Goal: Communication & Community: Share content

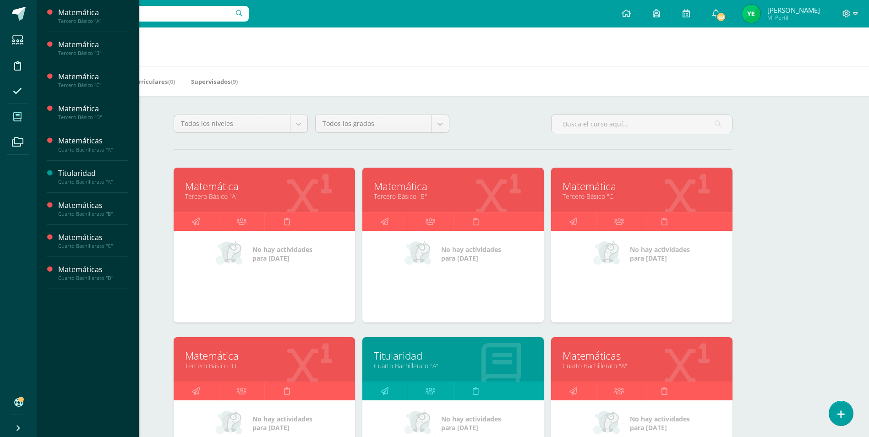
scroll to position [229, 0]
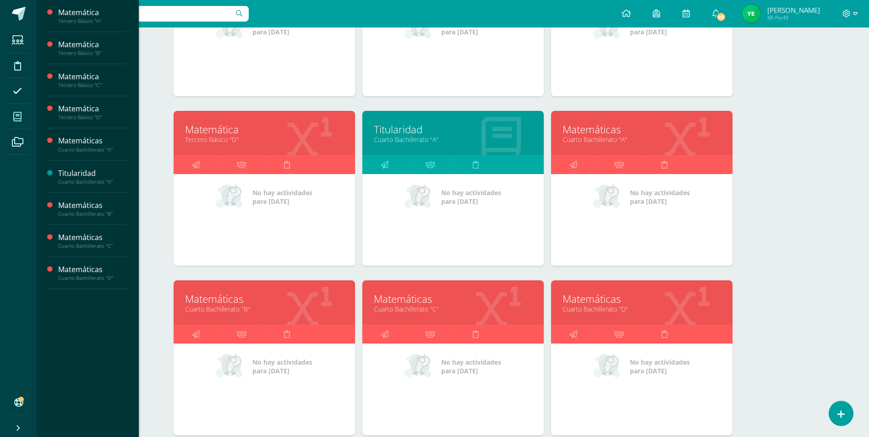
click at [492, 299] on link "Matemáticas" at bounding box center [453, 299] width 159 height 14
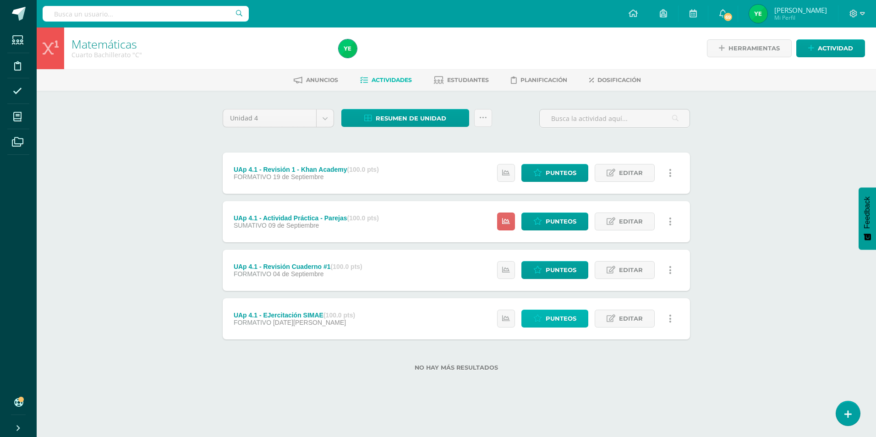
click at [554, 319] on span "Punteos" at bounding box center [561, 318] width 31 height 17
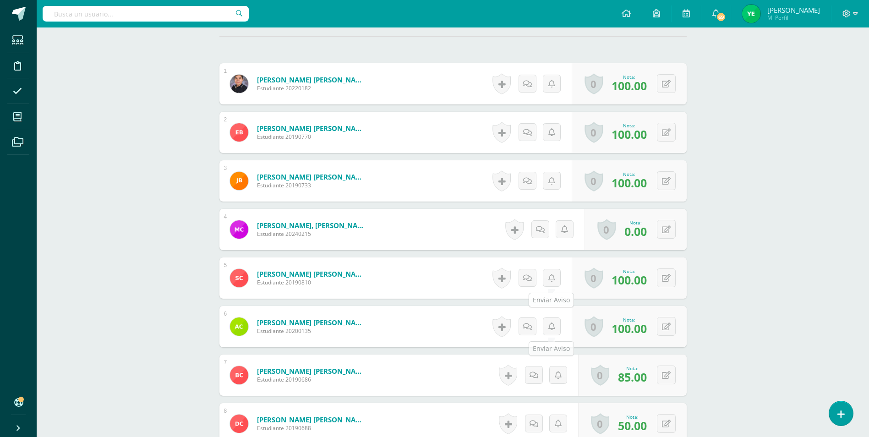
scroll to position [275, 0]
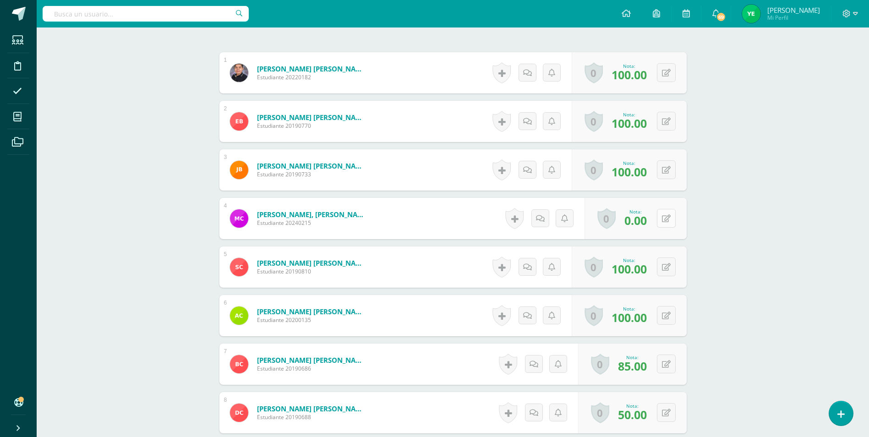
click at [669, 220] on icon at bounding box center [666, 219] width 9 height 8
type input "100"
click at [647, 224] on icon at bounding box center [648, 221] width 8 height 8
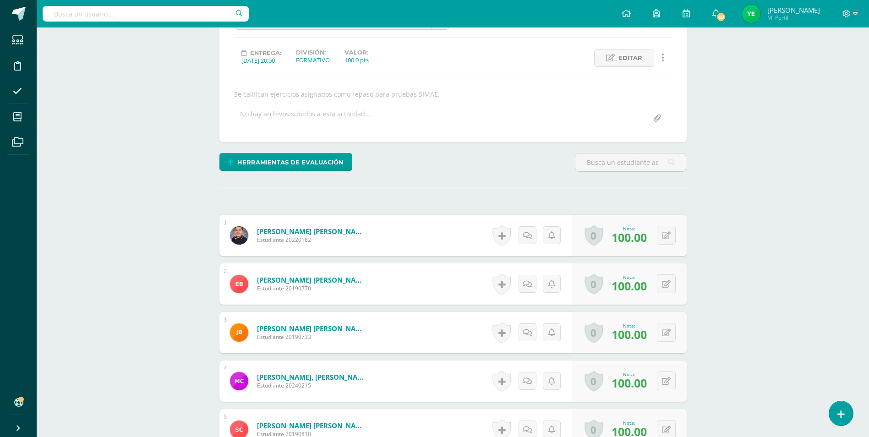
scroll to position [0, 0]
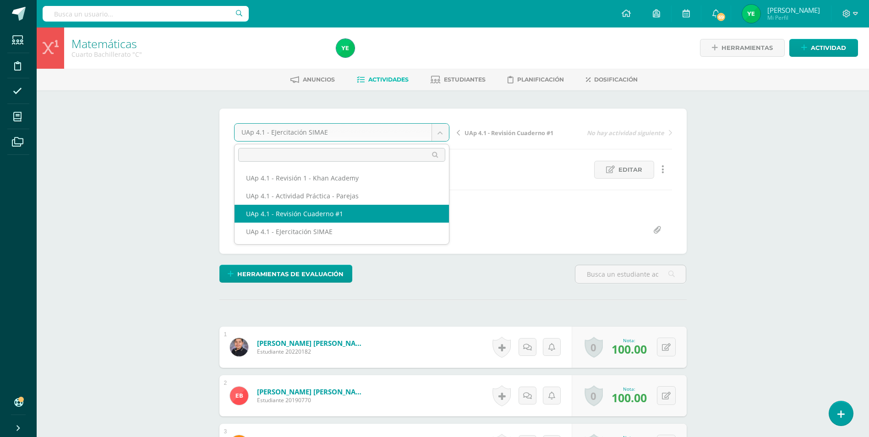
scroll to position [1, 0]
select select "/dashboard/teacher/grade-activity/226058/"
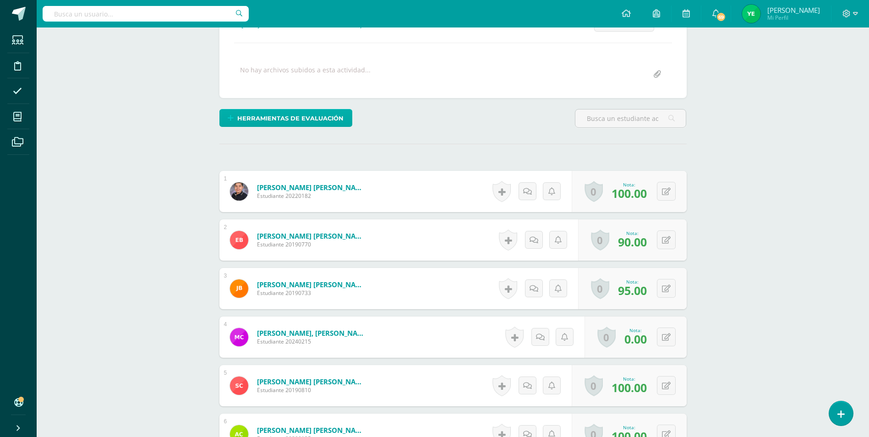
scroll to position [230, 0]
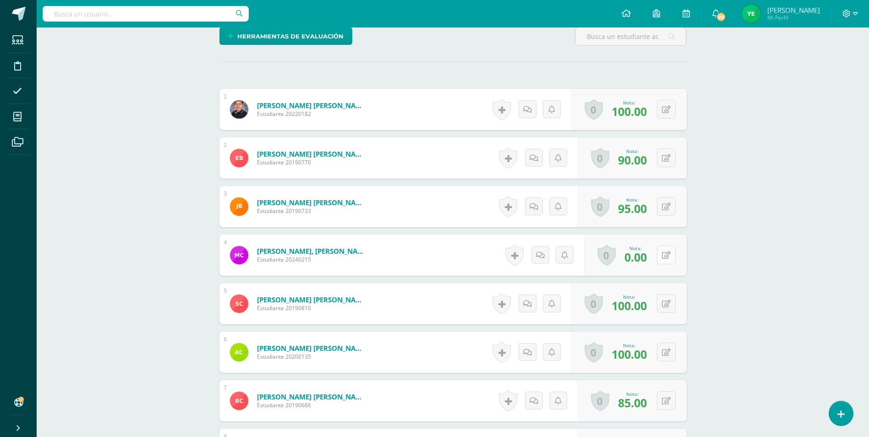
click at [663, 257] on button at bounding box center [666, 255] width 19 height 19
type input "100"
click at [653, 261] on link at bounding box center [648, 258] width 18 height 18
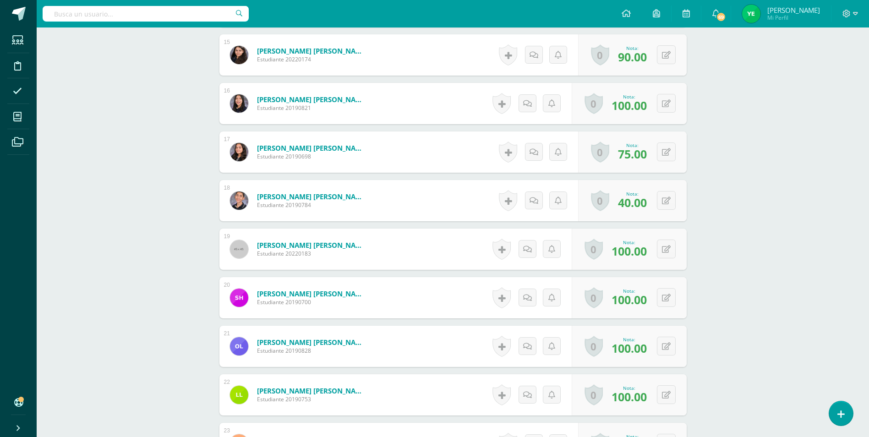
scroll to position [964, 0]
click at [664, 60] on button at bounding box center [666, 54] width 19 height 19
type input "100"
click at [650, 54] on icon at bounding box center [648, 58] width 8 height 8
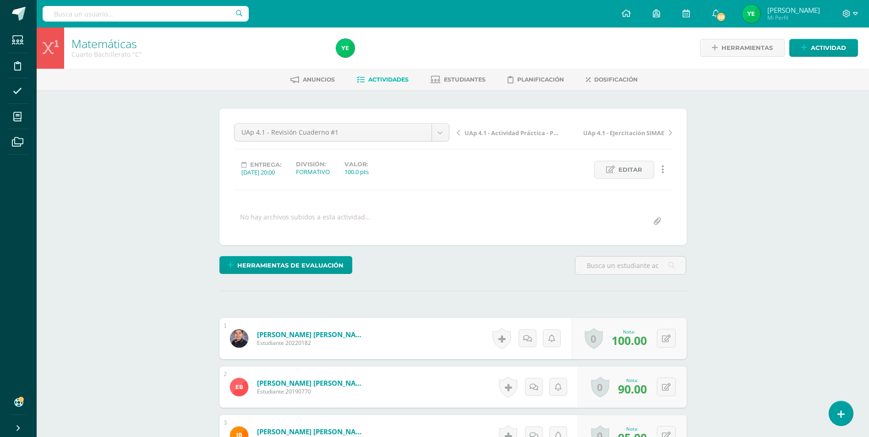
scroll to position [0, 0]
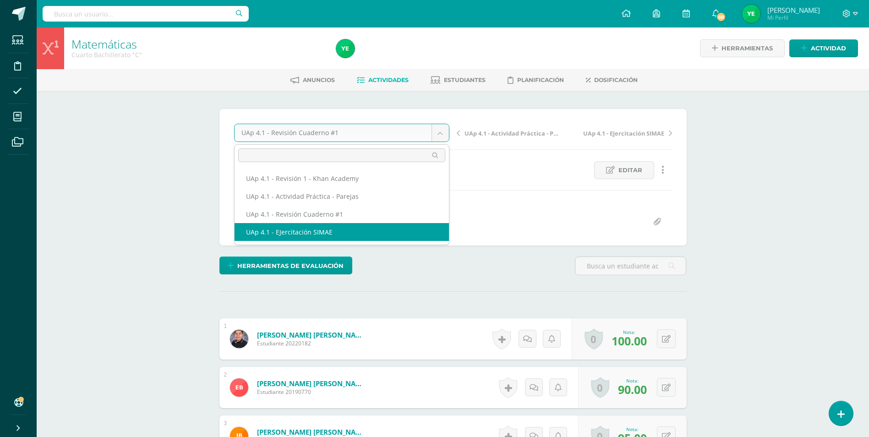
select select "/dashboard/teacher/grade-activity/225803/"
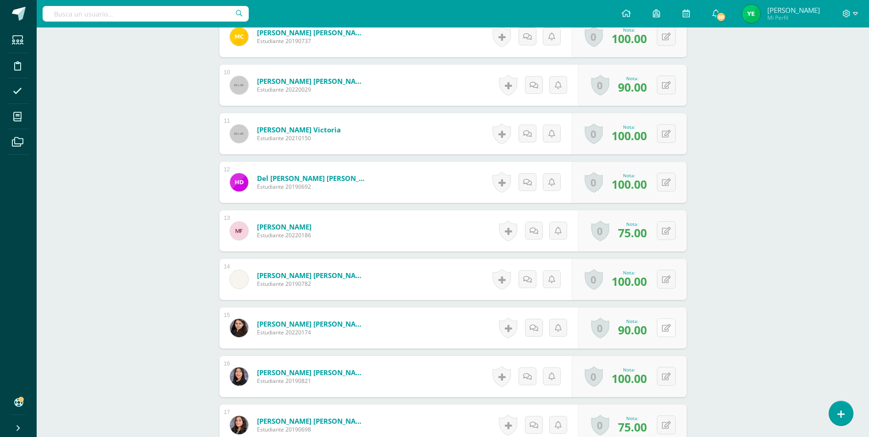
scroll to position [700, 0]
click at [666, 328] on button at bounding box center [672, 327] width 19 height 19
click at [650, 331] on icon at bounding box center [648, 330] width 8 height 8
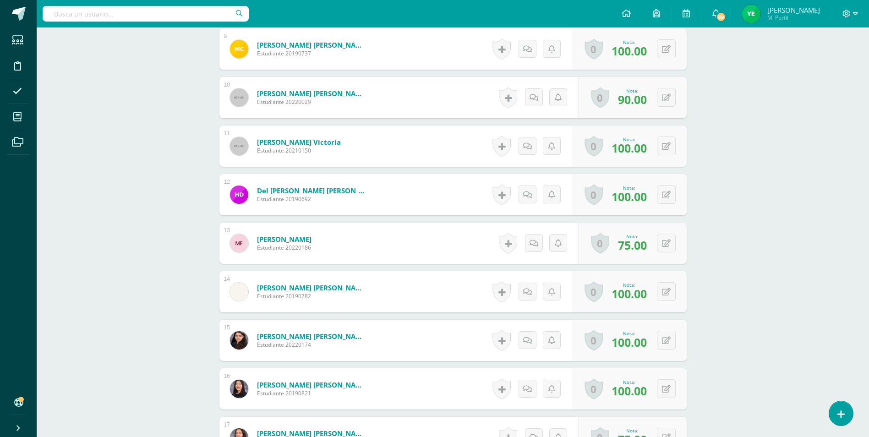
scroll to position [733, 0]
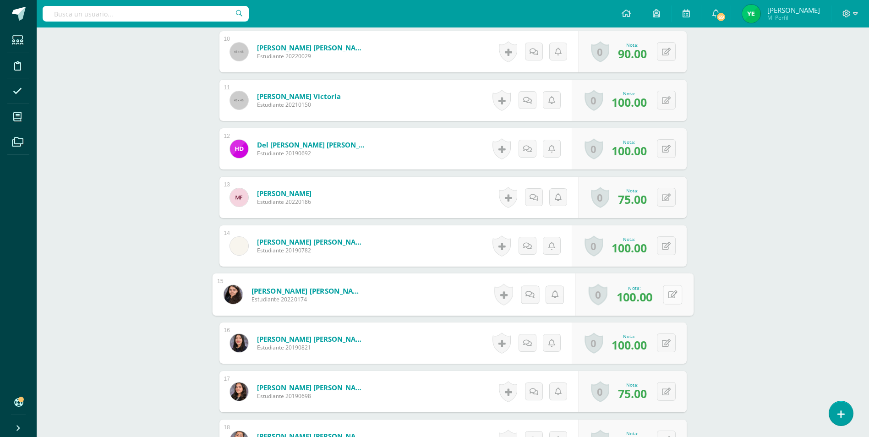
click at [665, 295] on button at bounding box center [672, 294] width 19 height 19
type input "90"
click at [651, 299] on icon at bounding box center [648, 298] width 8 height 8
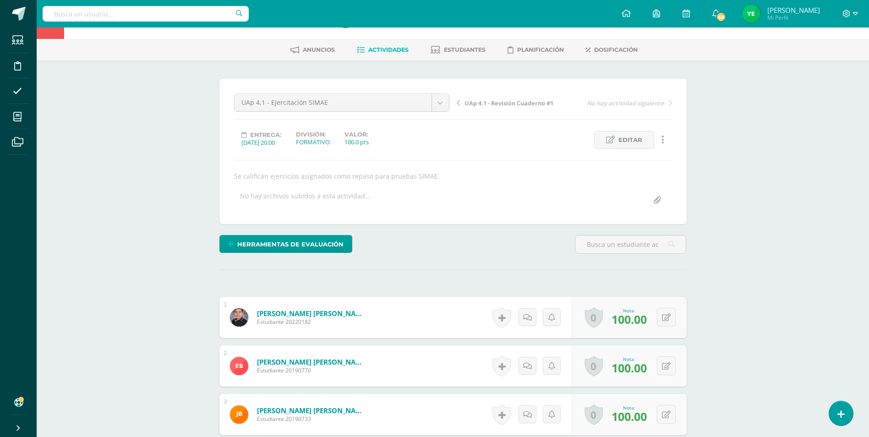
scroll to position [0, 0]
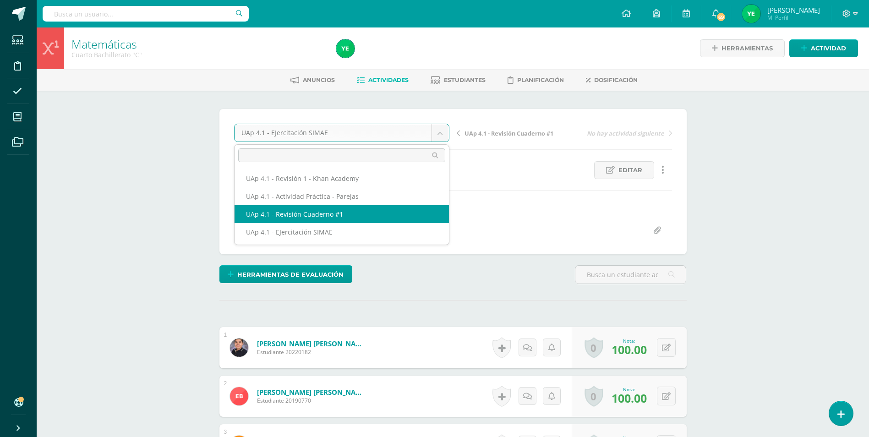
select select "/dashboard/teacher/grade-activity/226058/"
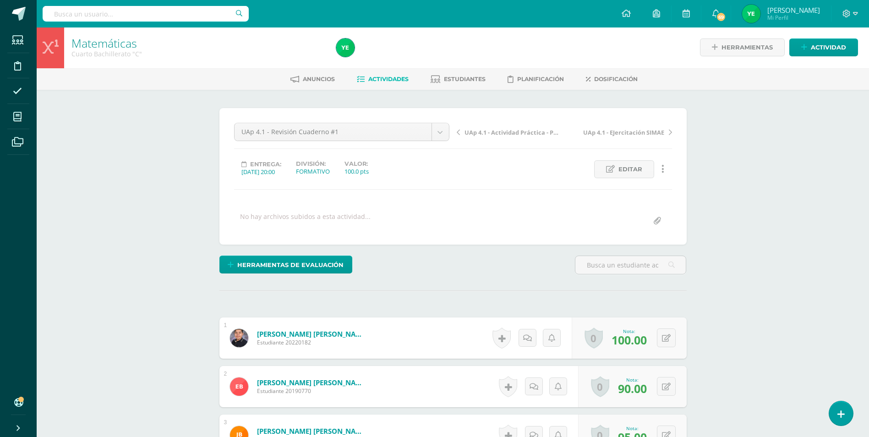
scroll to position [1, 0]
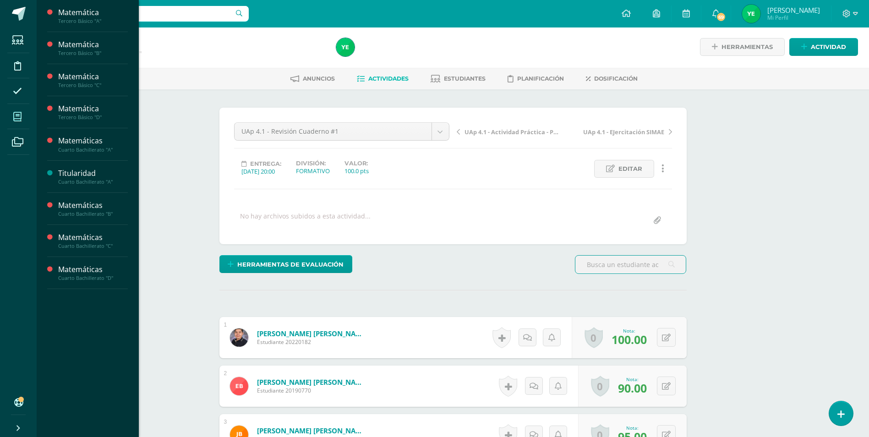
click at [12, 117] on span at bounding box center [17, 116] width 21 height 21
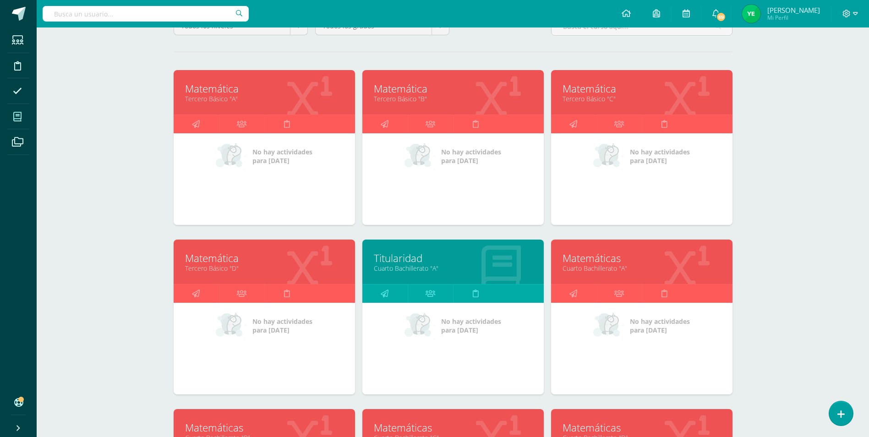
scroll to position [229, 0]
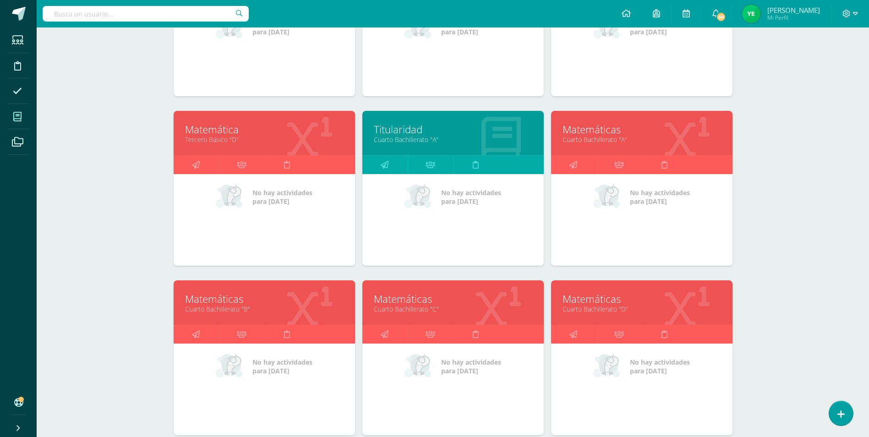
click at [658, 312] on link "Cuarto Bachillerato "D"" at bounding box center [642, 309] width 159 height 9
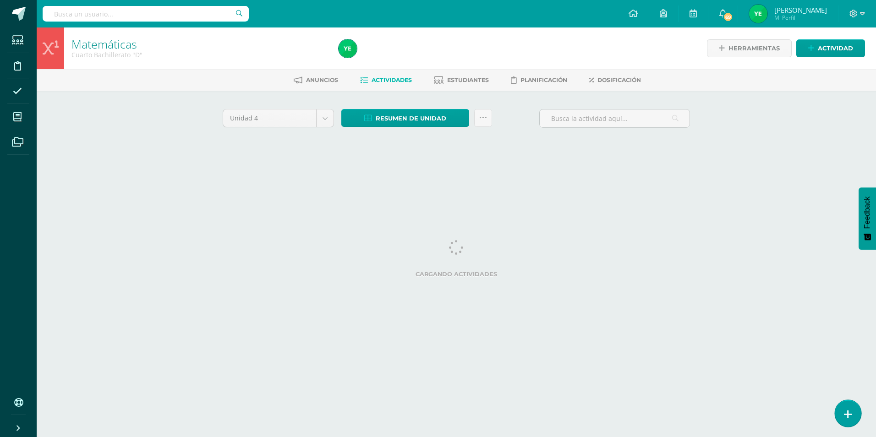
click at [847, 420] on icon at bounding box center [848, 414] width 8 height 11
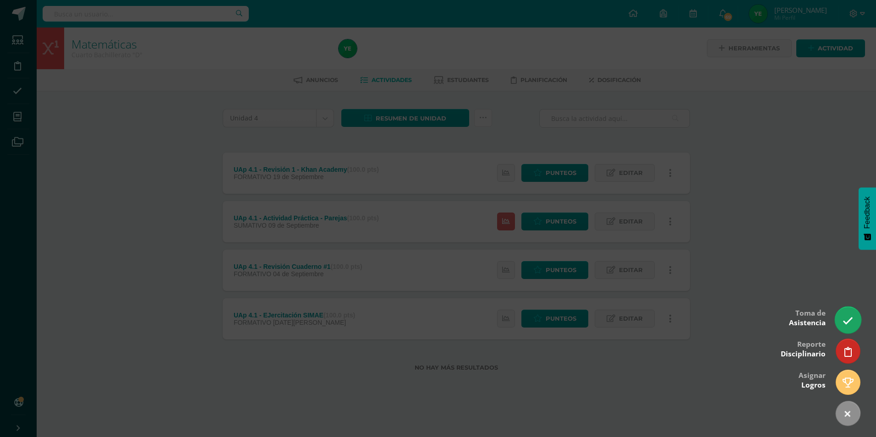
click at [847, 326] on icon at bounding box center [847, 321] width 11 height 11
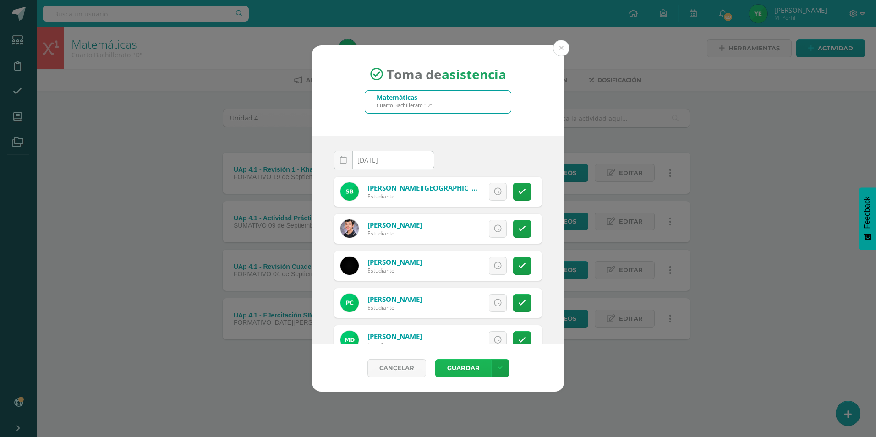
click at [472, 368] on button "Guardar" at bounding box center [463, 368] width 56 height 18
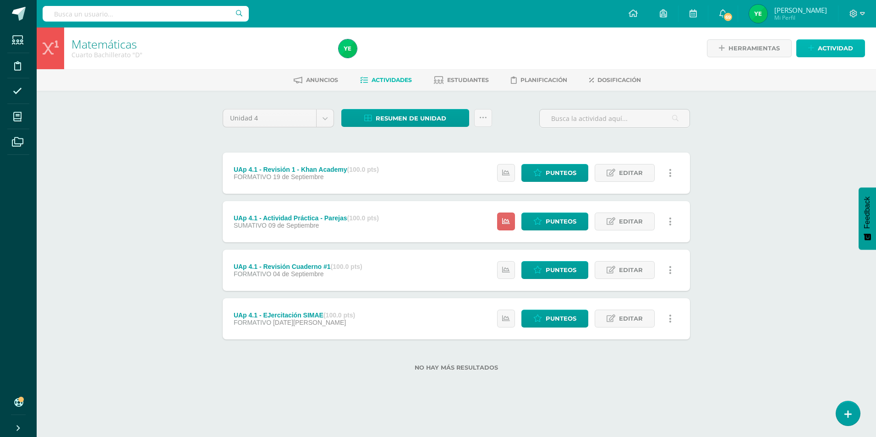
click at [812, 46] on icon at bounding box center [811, 48] width 6 height 8
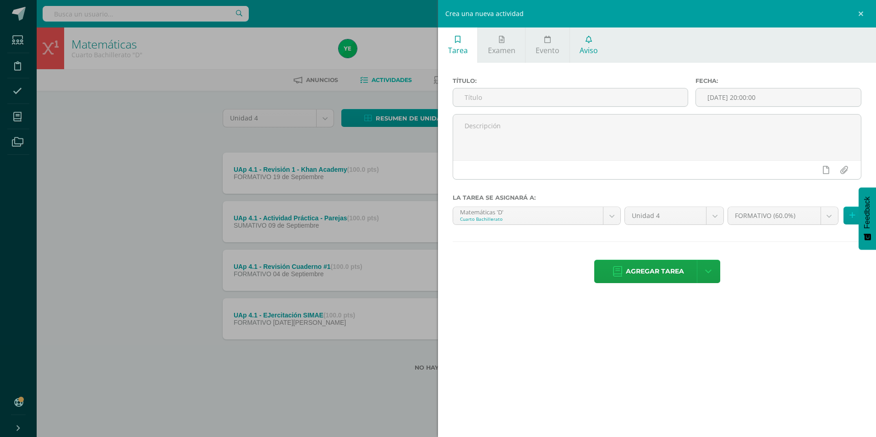
click at [588, 46] on span "Aviso" at bounding box center [588, 50] width 18 height 10
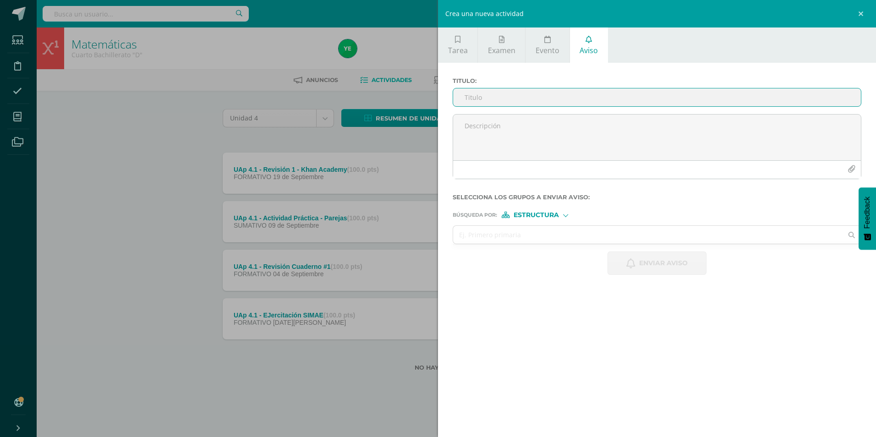
click at [524, 97] on input "Titulo :" at bounding box center [657, 97] width 408 height 18
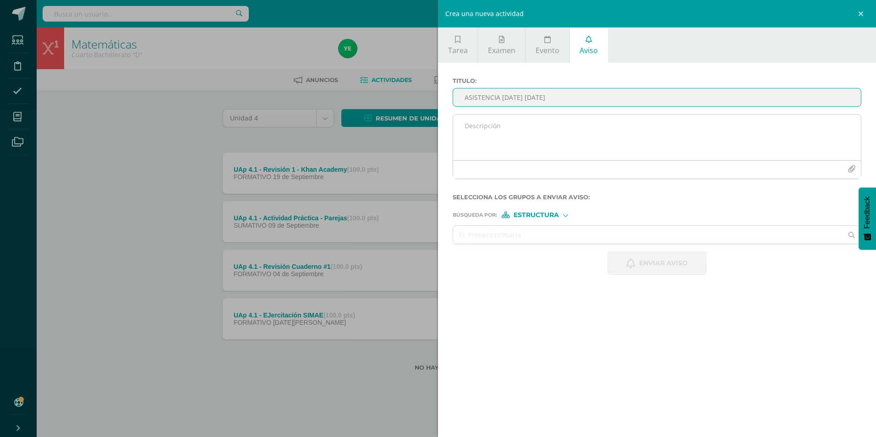
type input "ASISTENCIA MAÑANA 12 DE SEPTIEMBRE"
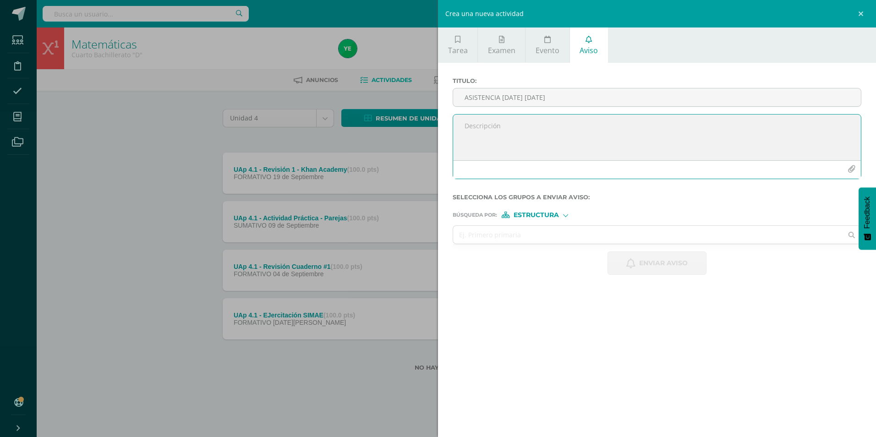
click at [527, 130] on textarea at bounding box center [657, 138] width 408 height 46
type textarea "Estimados padres de familia y jóvenes, el día de mañana es nuestra celebración …"
click at [828, 126] on textarea "Estimados padres de familia y jóvenes, el día de mañana es nuestra celebración …" at bounding box center [657, 138] width 408 height 46
click at [629, 131] on textarea "Estimados padres de familia y jóvenes, el día de mañana es nuestra celebración …" at bounding box center [657, 138] width 408 height 46
